Goal: Book appointment/travel/reservation

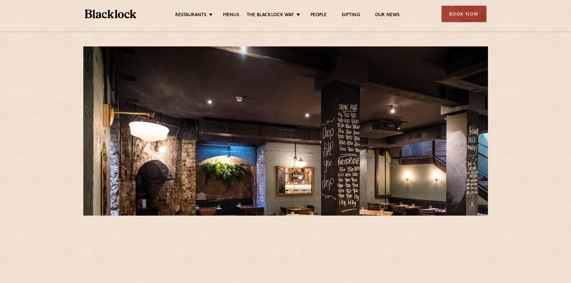
click at [448, 15] on div "Book Now" at bounding box center [464, 14] width 45 height 16
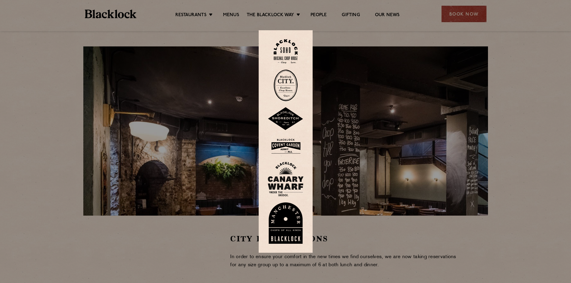
click at [287, 83] on img at bounding box center [286, 86] width 24 height 32
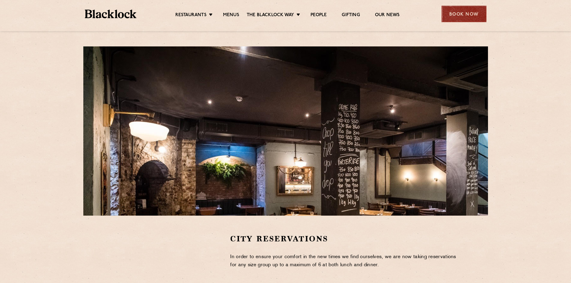
click at [447, 19] on div "Book Now" at bounding box center [464, 14] width 45 height 16
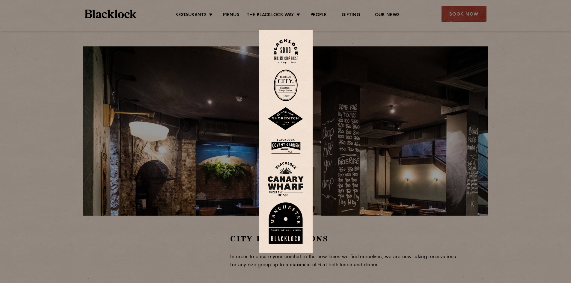
click at [288, 86] on img at bounding box center [286, 86] width 24 height 32
